Goal: Information Seeking & Learning: Learn about a topic

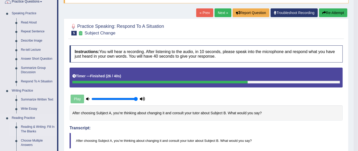
scroll to position [42, 0]
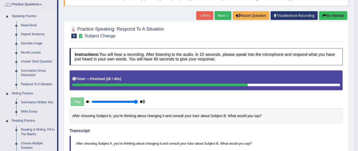
click at [30, 50] on link "Re-tell Lecture" at bounding box center [38, 52] width 39 height 9
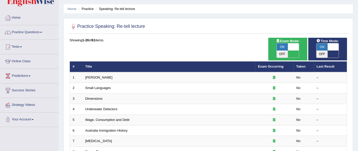
scroll to position [12, 0]
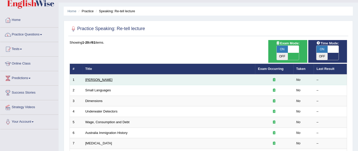
click at [103, 78] on link "Amory Lovins" at bounding box center [98, 80] width 27 height 4
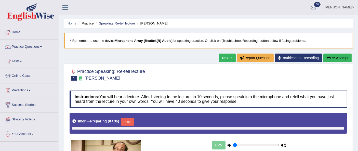
type input "1"
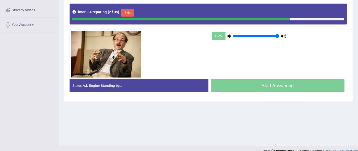
scroll to position [105, 0]
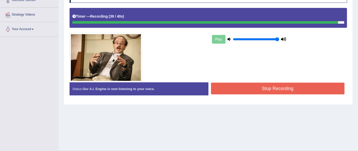
click at [270, 87] on button "Stop Recording" at bounding box center [278, 89] width 134 height 12
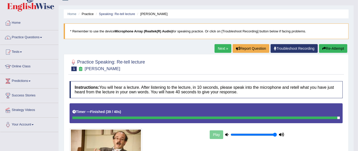
scroll to position [6, 0]
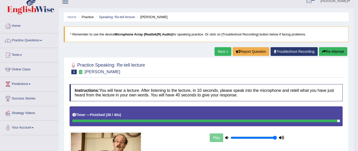
click at [219, 51] on link "Next »" at bounding box center [223, 51] width 17 height 9
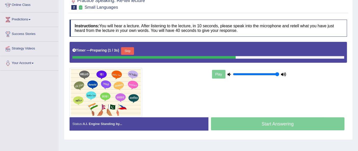
scroll to position [71, 0]
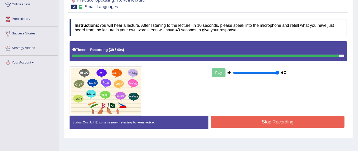
click at [274, 122] on button "Stop Recording" at bounding box center [278, 122] width 134 height 12
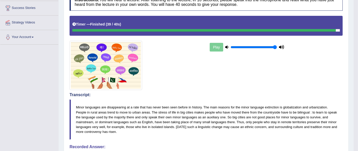
scroll to position [56, 0]
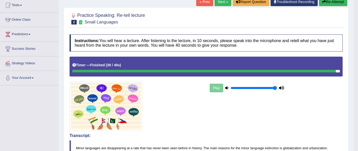
click at [220, 5] on link "Next »" at bounding box center [223, 1] width 17 height 9
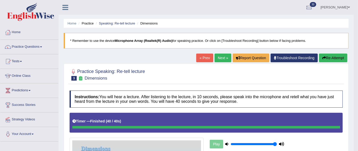
click at [219, 55] on link "Next »" at bounding box center [223, 58] width 17 height 9
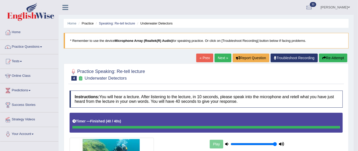
click at [22, 49] on link "Practice Questions" at bounding box center [29, 46] width 58 height 13
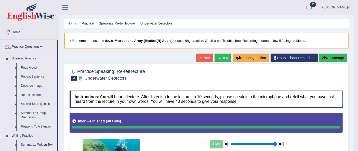
click at [28, 93] on link "Re-tell Lecture" at bounding box center [38, 95] width 39 height 9
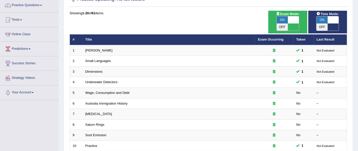
scroll to position [45, 0]
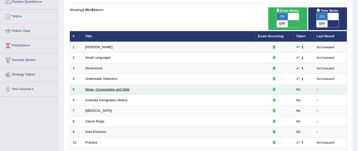
click at [111, 87] on link "Wage, Consumption and Debt" at bounding box center [107, 89] width 44 height 4
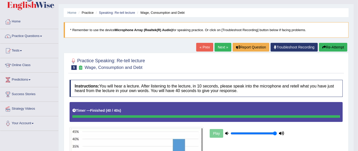
scroll to position [10, 0]
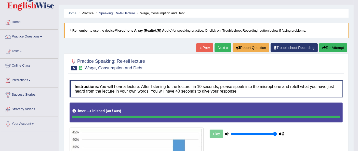
click at [218, 49] on link "Next »" at bounding box center [223, 47] width 17 height 9
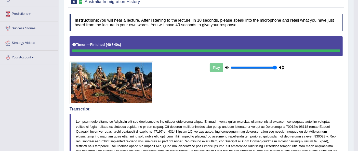
scroll to position [49, 0]
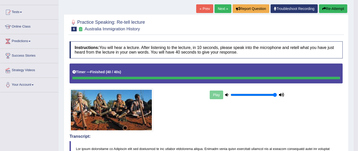
click at [222, 9] on link "Next »" at bounding box center [223, 8] width 17 height 9
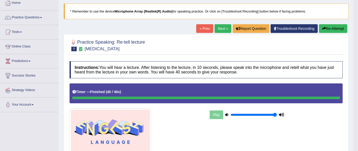
scroll to position [29, 0]
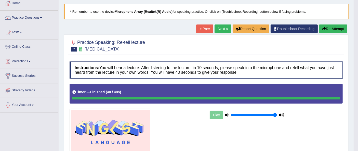
click at [219, 27] on link "Next »" at bounding box center [223, 28] width 17 height 9
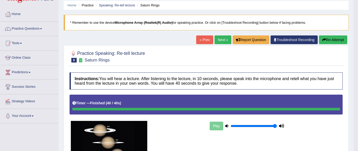
scroll to position [17, 0]
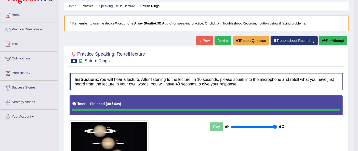
click at [219, 41] on link "Next »" at bounding box center [223, 40] width 17 height 9
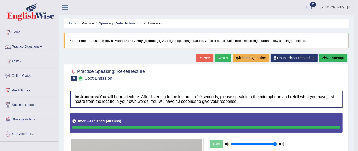
click at [15, 46] on link "Practice Questions" at bounding box center [29, 46] width 58 height 13
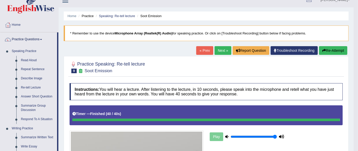
scroll to position [18, 0]
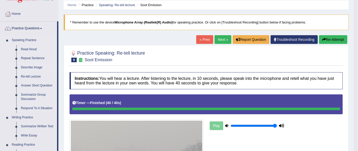
click at [29, 67] on link "Describe Image" at bounding box center [38, 67] width 39 height 9
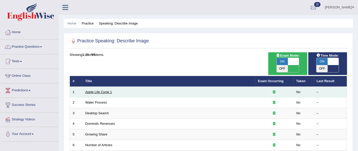
click at [98, 90] on link "Apple Life Cycle 1" at bounding box center [98, 92] width 27 height 4
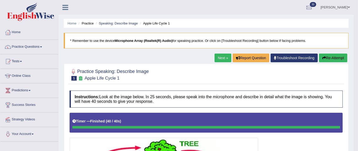
click at [219, 57] on link "Next »" at bounding box center [223, 58] width 17 height 9
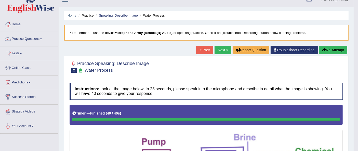
scroll to position [6, 0]
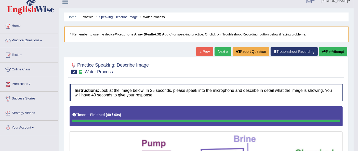
click at [219, 51] on link "Next »" at bounding box center [223, 51] width 17 height 9
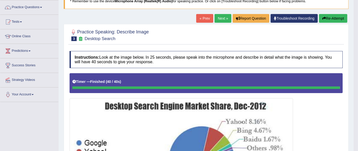
scroll to position [27, 0]
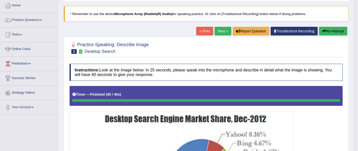
click at [224, 32] on link "Next »" at bounding box center [223, 31] width 17 height 9
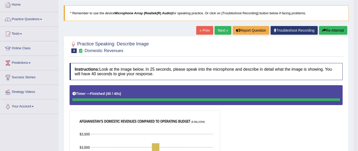
scroll to position [27, 0]
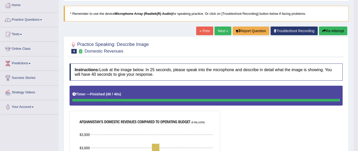
click at [222, 28] on link "Next »" at bounding box center [223, 31] width 17 height 9
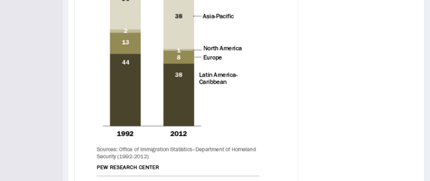
scroll to position [233, 0]
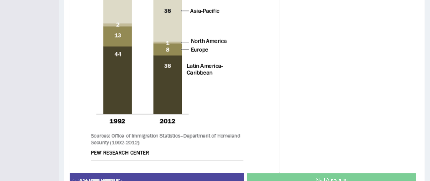
click at [260, 102] on img at bounding box center [175, 37] width 208 height 269
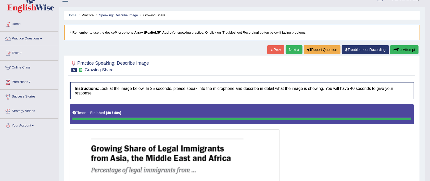
scroll to position [8, 0]
click at [290, 48] on link "Next »" at bounding box center [294, 49] width 17 height 9
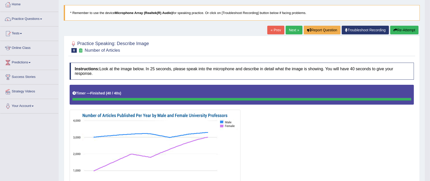
scroll to position [27, 0]
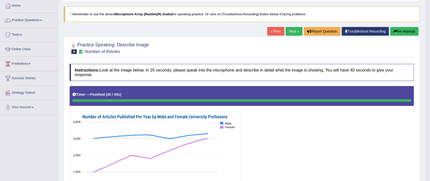
click at [290, 32] on link "Next »" at bounding box center [294, 31] width 17 height 9
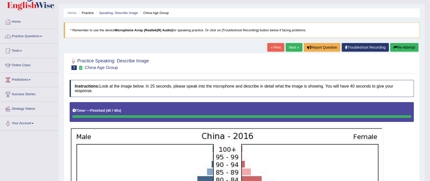
scroll to position [13, 0]
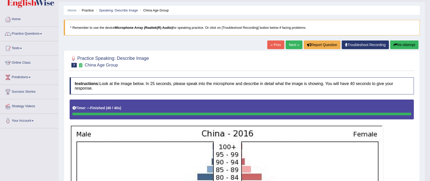
click at [292, 45] on link "Next »" at bounding box center [294, 45] width 17 height 9
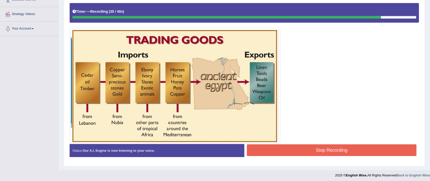
scroll to position [107, 0]
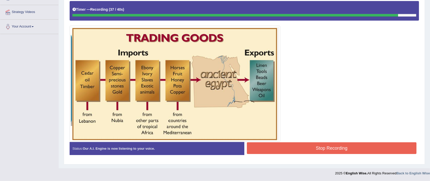
click at [346, 149] on button "Stop Recording" at bounding box center [332, 149] width 170 height 12
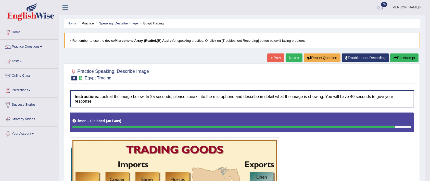
scroll to position [0, 0]
click at [286, 55] on link "Next »" at bounding box center [294, 58] width 17 height 9
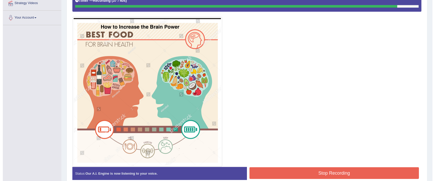
scroll to position [141, 0]
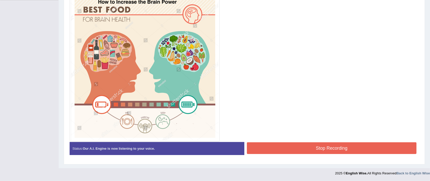
click at [339, 151] on button "Stop Recording" at bounding box center [332, 149] width 170 height 12
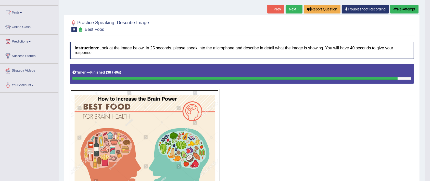
scroll to position [48, 0]
click at [37, 24] on link "Online Class" at bounding box center [29, 26] width 58 height 13
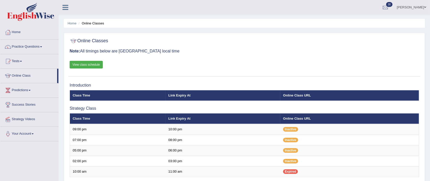
click at [27, 62] on link "Tests" at bounding box center [29, 60] width 58 height 13
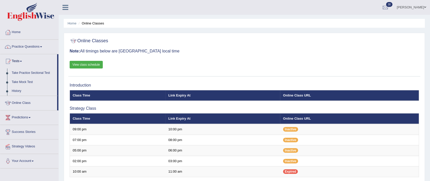
click at [17, 59] on link "Tests" at bounding box center [28, 60] width 57 height 13
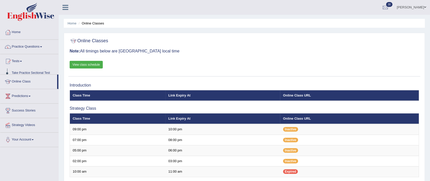
click at [19, 46] on link "Practice Questions" at bounding box center [29, 46] width 58 height 13
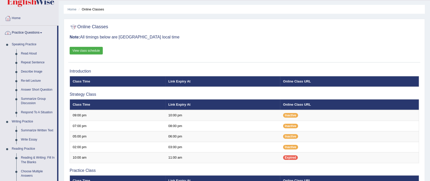
scroll to position [15, 0]
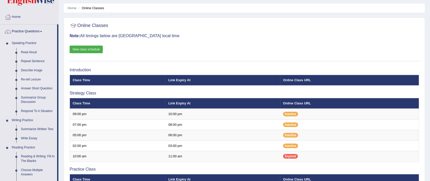
click at [25, 78] on link "Re-tell Lecture" at bounding box center [38, 79] width 39 height 9
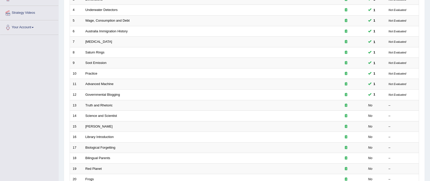
scroll to position [107, 0]
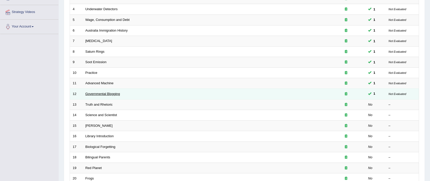
click at [114, 93] on link "Governmental Blogging" at bounding box center [102, 94] width 35 height 4
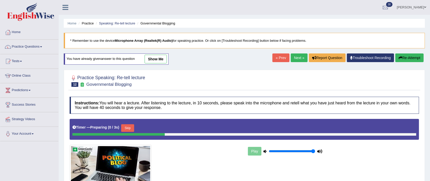
click at [298, 59] on link "Next »" at bounding box center [299, 58] width 17 height 9
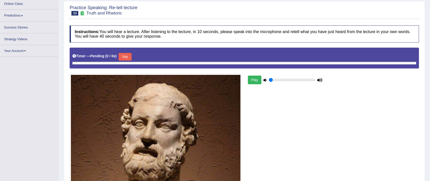
scroll to position [72, 0]
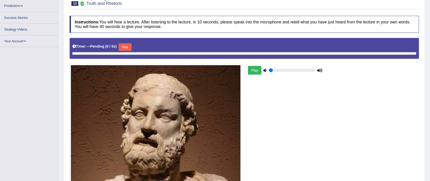
type input "1"
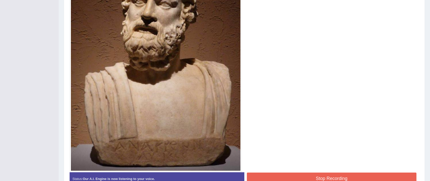
scroll to position [217, 0]
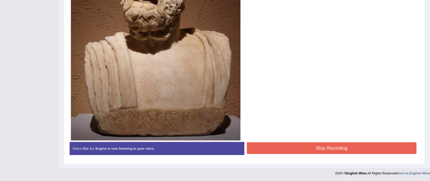
click at [316, 151] on button "Stop Recording" at bounding box center [332, 149] width 170 height 12
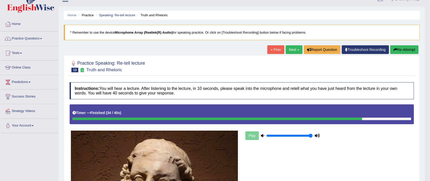
scroll to position [0, 0]
